Goal: Task Accomplishment & Management: Use online tool/utility

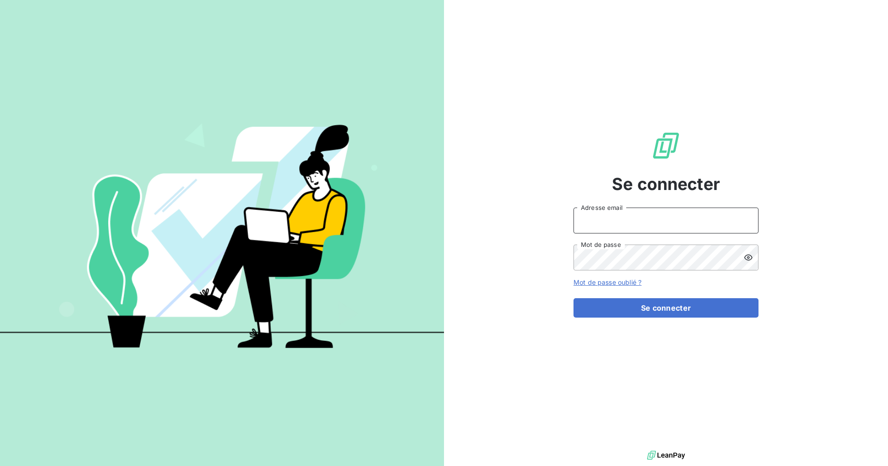
click at [610, 218] on input "Adresse email" at bounding box center [666, 221] width 185 height 26
type input "[EMAIL_ADDRESS][DOMAIN_NAME]"
click at [574, 298] on button "Se connecter" at bounding box center [666, 307] width 185 height 19
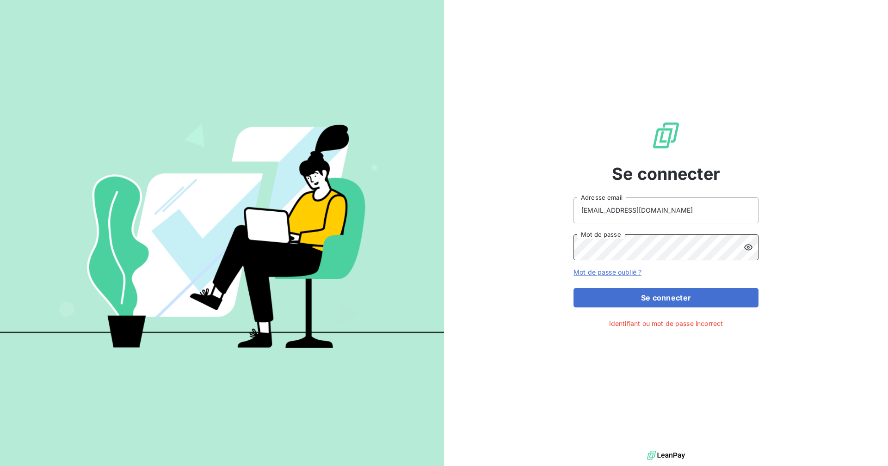
click at [542, 260] on div "Se connecter [EMAIL_ADDRESS][DOMAIN_NAME] Adresse email Mot de passe Mot de pas…" at bounding box center [666, 224] width 444 height 449
click at [574, 288] on button "Se connecter" at bounding box center [666, 297] width 185 height 19
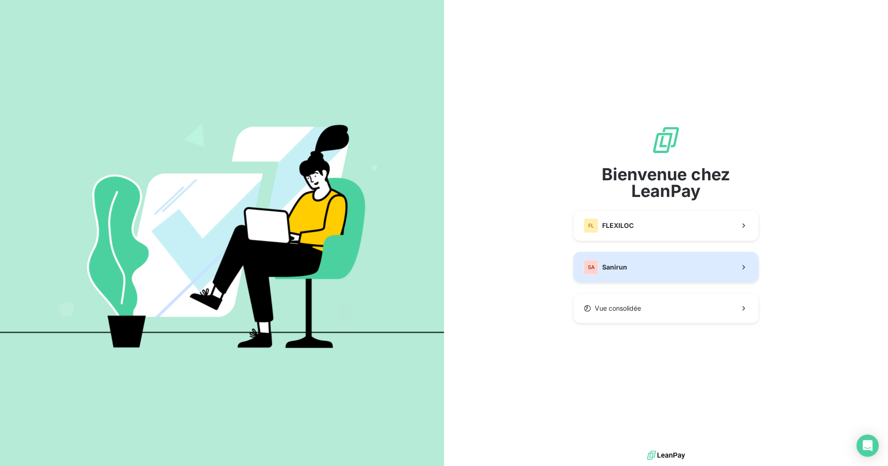
click at [668, 260] on button "SA Sanirun" at bounding box center [666, 267] width 185 height 31
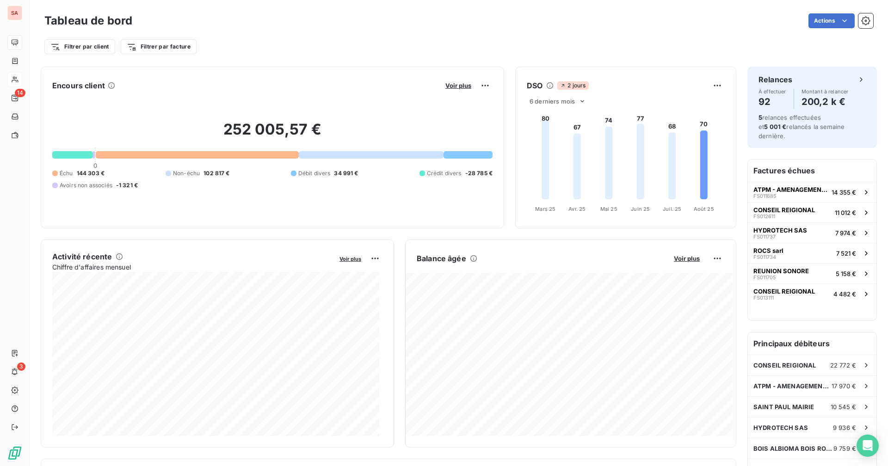
click at [18, 77] on icon at bounding box center [15, 79] width 8 height 7
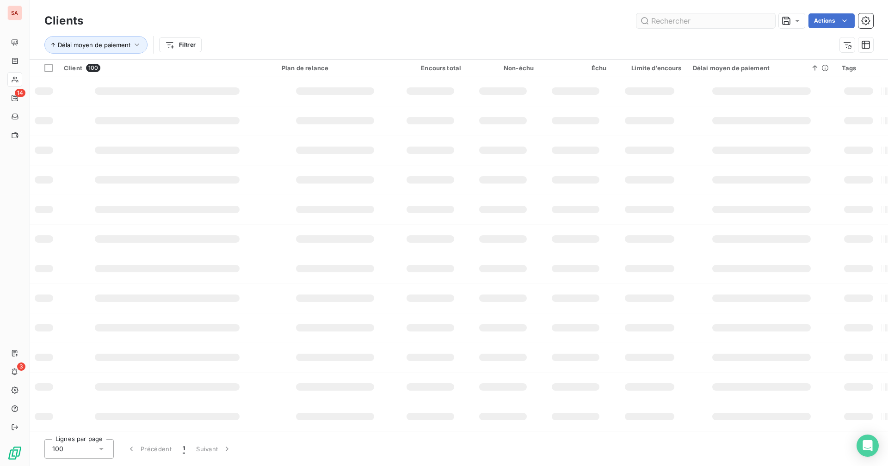
click at [700, 19] on input "text" at bounding box center [706, 20] width 139 height 15
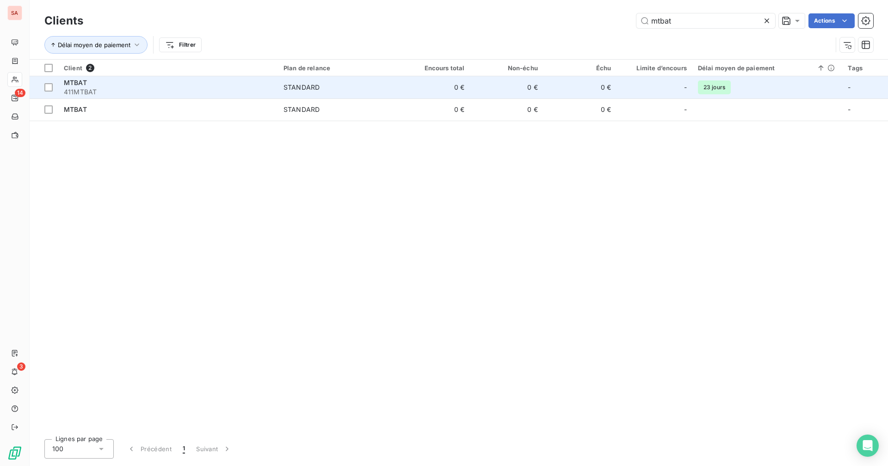
type input "mtbat"
click at [386, 87] on span "STANDARD" at bounding box center [338, 87] width 108 height 9
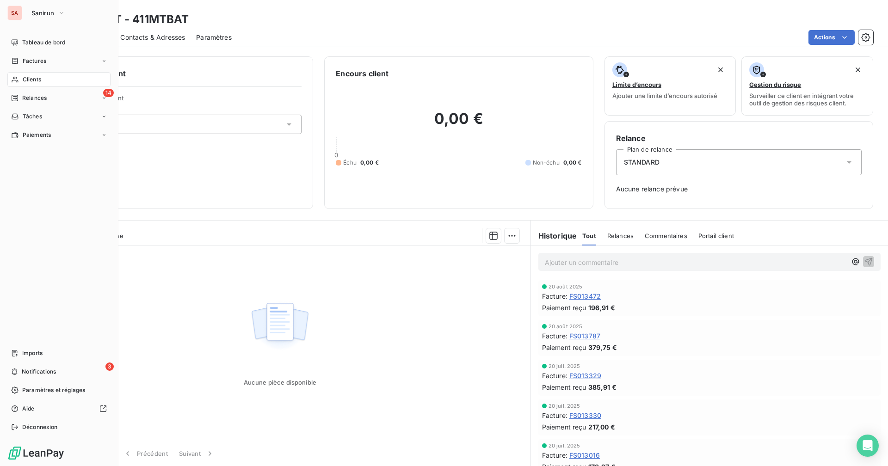
click at [21, 78] on div "Clients" at bounding box center [58, 79] width 103 height 15
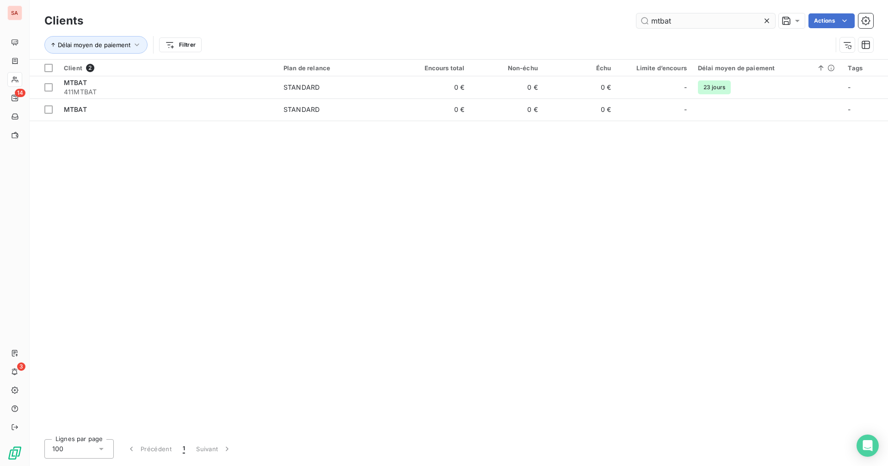
drag, startPoint x: 694, startPoint y: 24, endPoint x: 644, endPoint y: 24, distance: 50.9
click at [644, 24] on input "mtbat" at bounding box center [706, 20] width 139 height 15
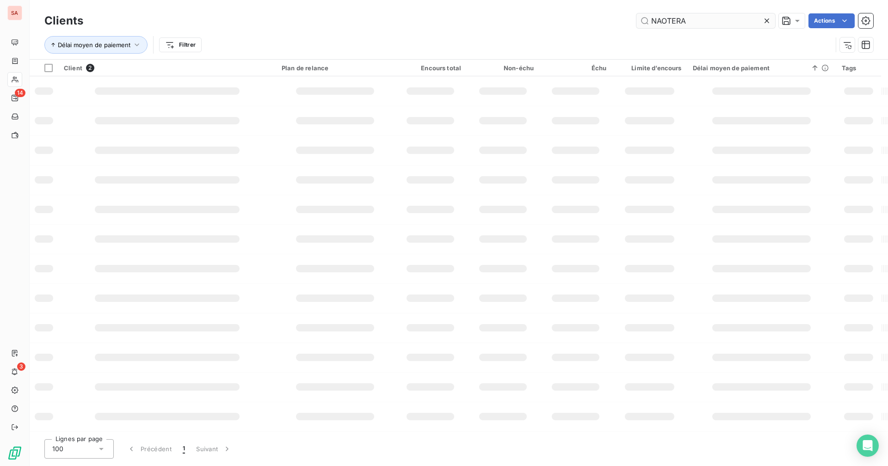
type input "NAOTERA"
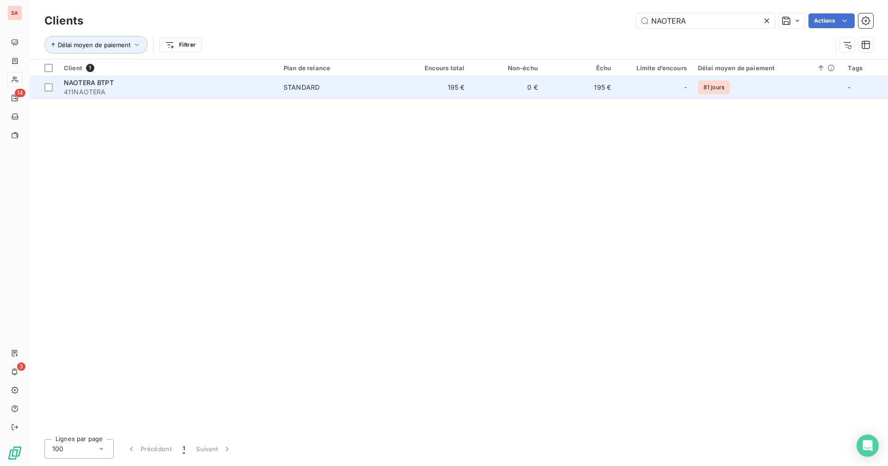
click at [467, 91] on td "195 €" at bounding box center [433, 87] width 73 height 22
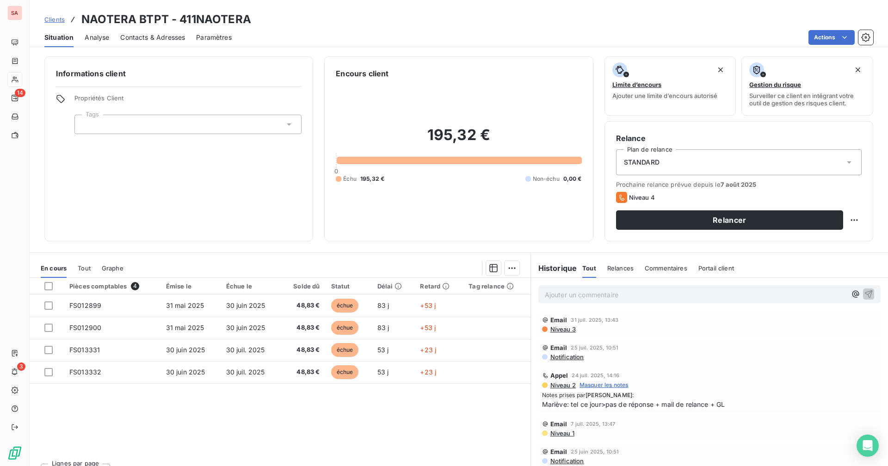
click at [368, 228] on div "195,32 € 0 Échu 195,32 € Non-échu 0,00 €" at bounding box center [459, 154] width 246 height 151
